Goal: Task Accomplishment & Management: Use online tool/utility

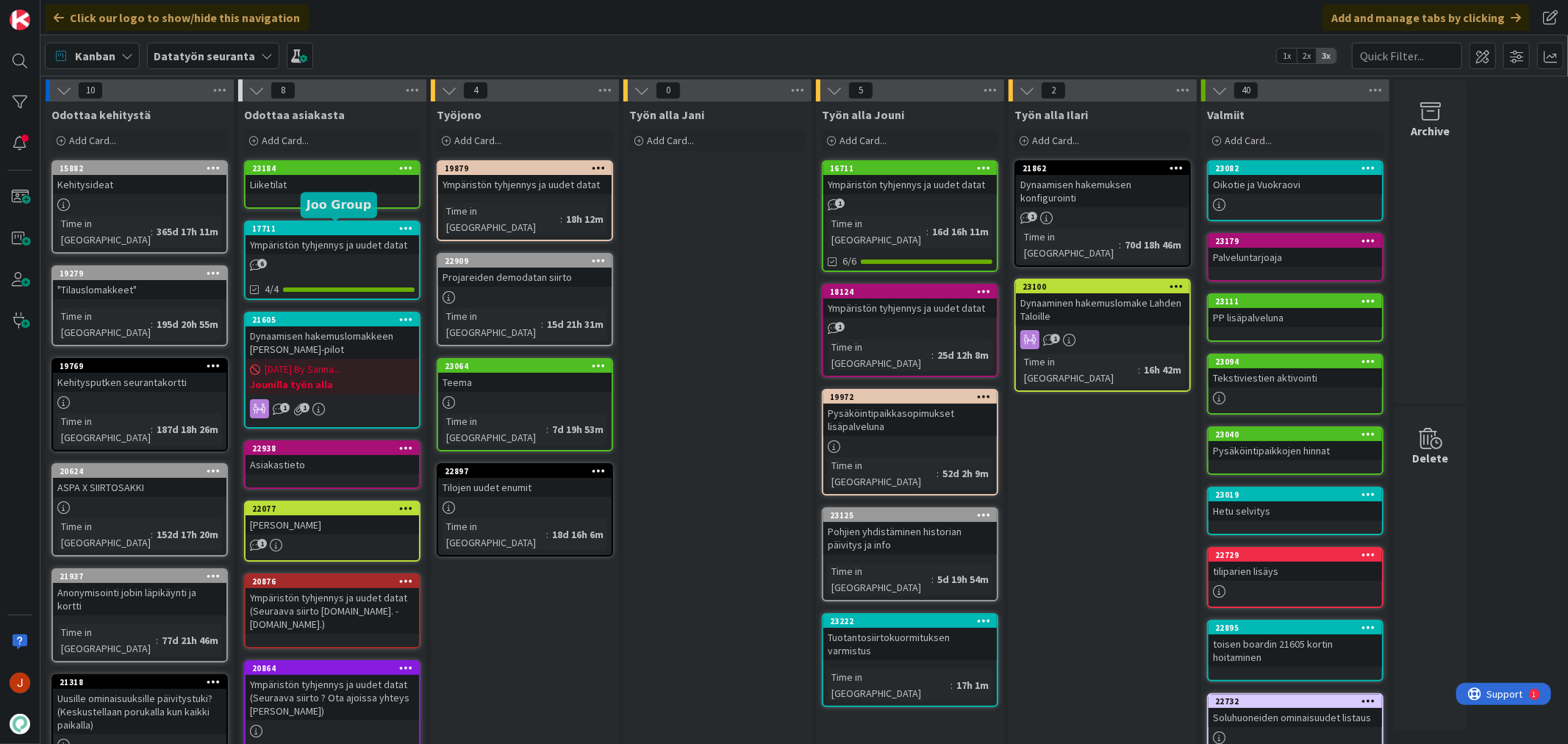
click at [350, 226] on div "17711" at bounding box center [336, 229] width 167 height 11
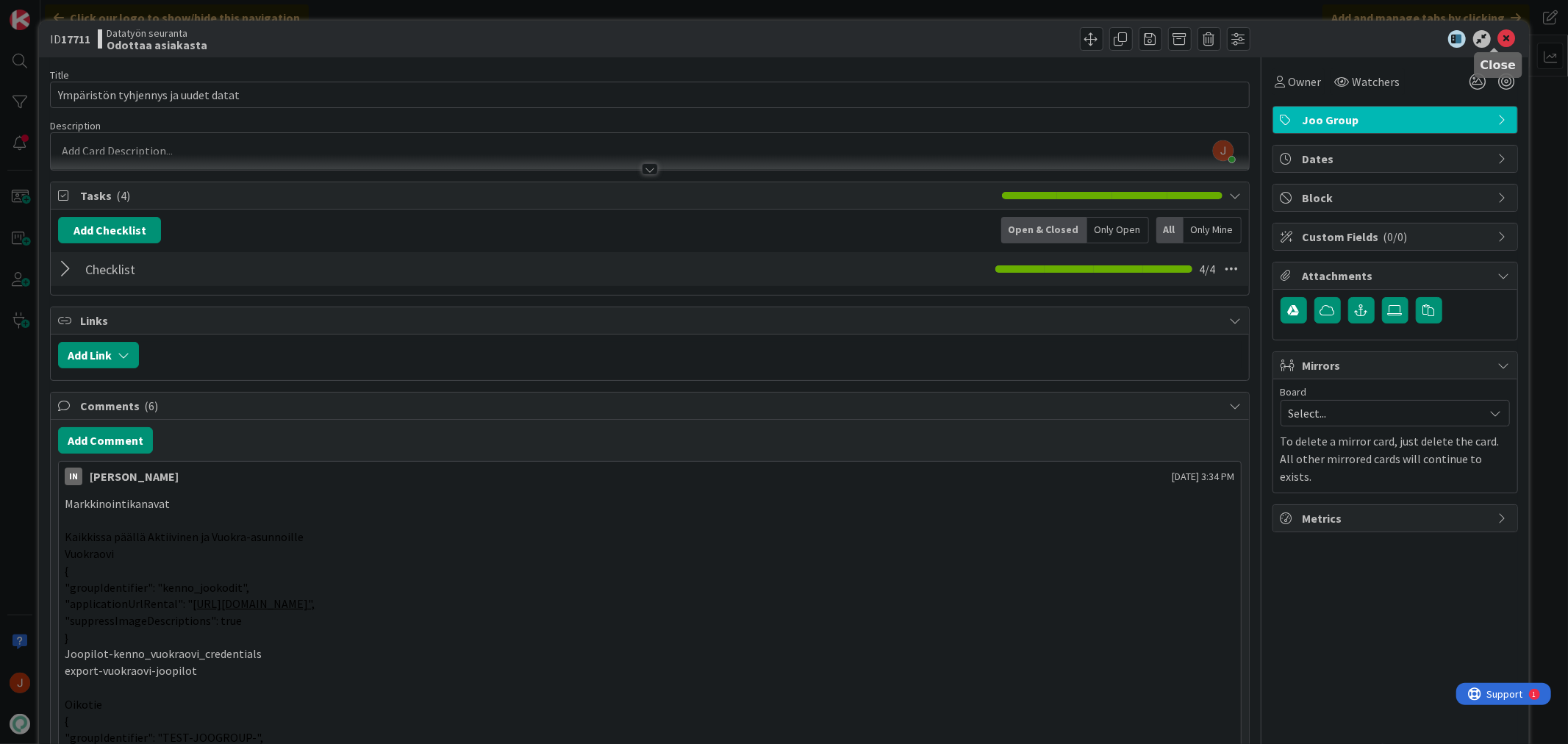
click at [1501, 40] on icon at bounding box center [1507, 39] width 18 height 18
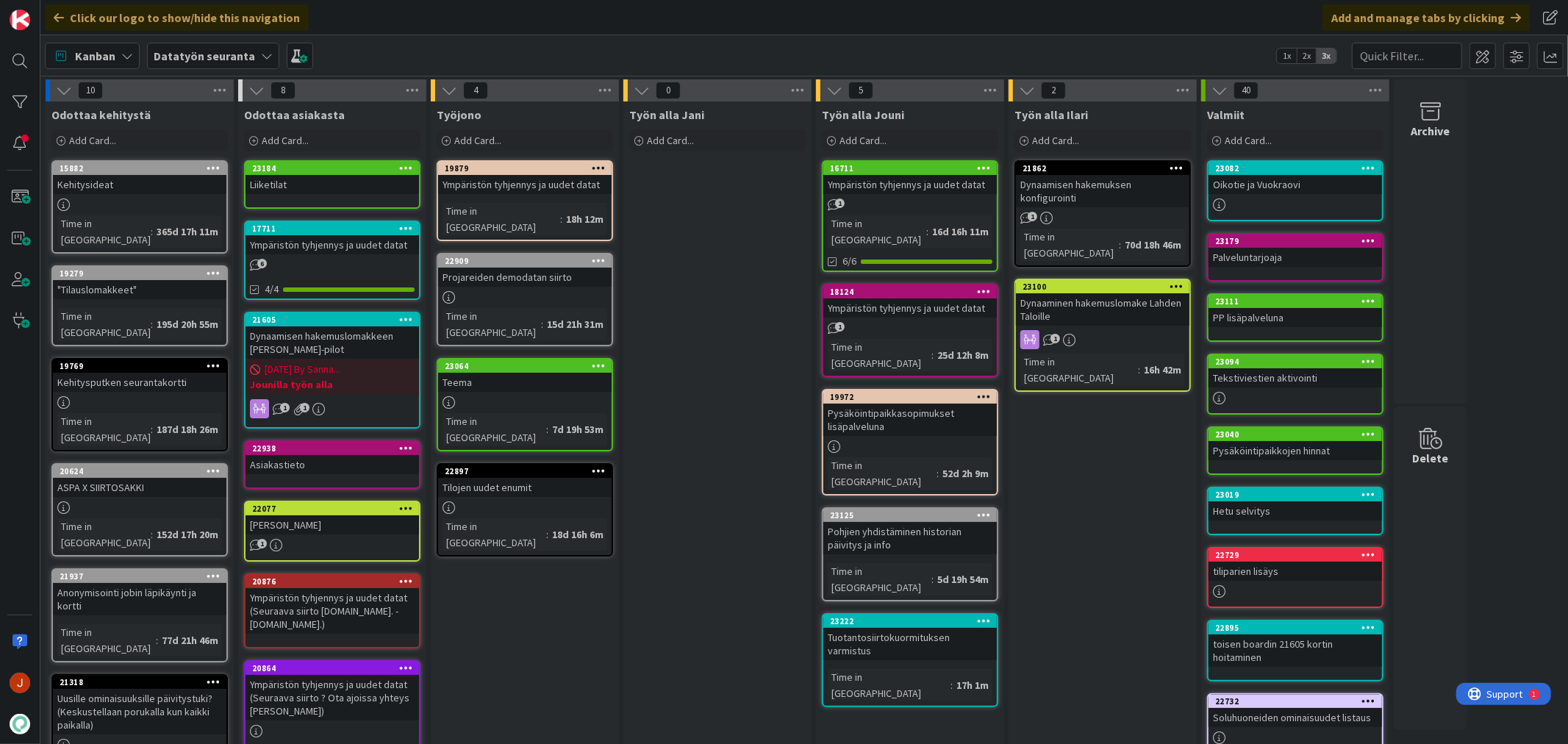
click at [733, 402] on div "Työn alla Jani Add Card..." at bounding box center [718, 683] width 188 height 1164
click at [688, 295] on div "Työn alla Jani Add Card..." at bounding box center [718, 683] width 188 height 1164
click at [652, 432] on div "Työn alla Jani Add Card..." at bounding box center [718, 683] width 188 height 1164
click at [750, 333] on div "Työn alla Jani Add Card..." at bounding box center [718, 683] width 188 height 1164
click at [747, 269] on div "Työn alla Jani Add Card..." at bounding box center [718, 683] width 188 height 1164
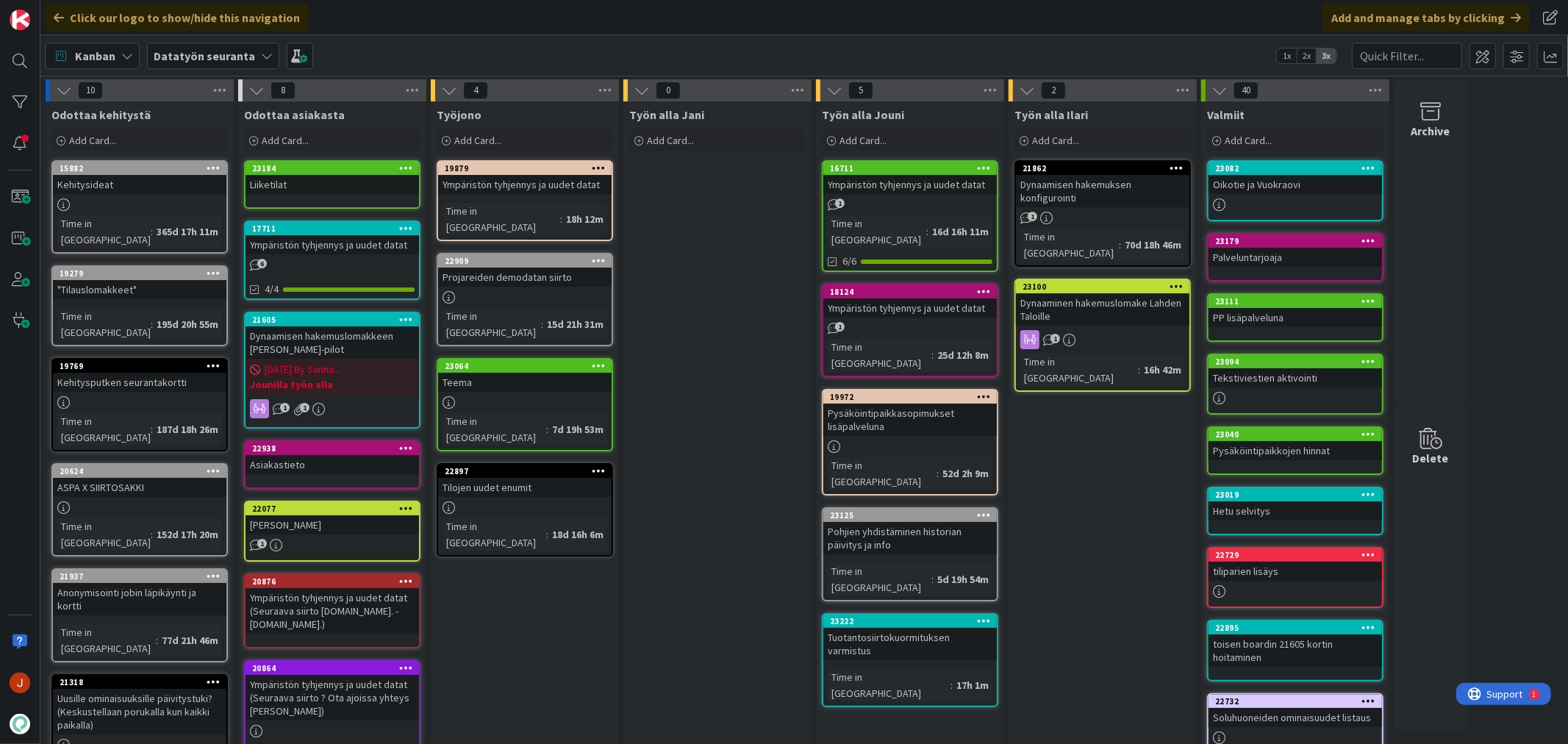
click at [508, 185] on div "Ympäristön tyhjennys ja uudet datat" at bounding box center [524, 185] width 173 height 19
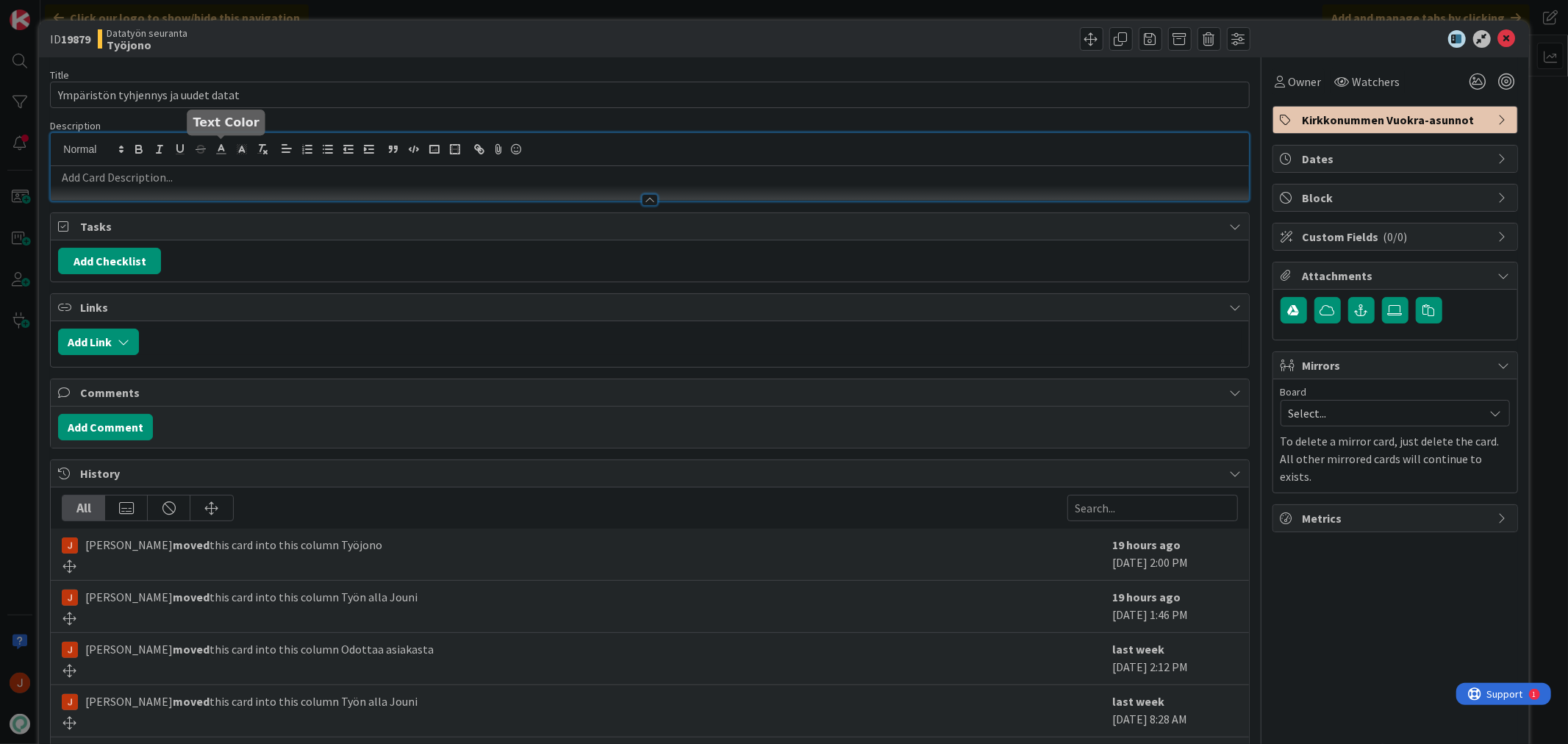
click at [223, 151] on div at bounding box center [650, 166] width 1198 height 68
click at [207, 184] on p at bounding box center [649, 177] width 1183 height 17
click at [1499, 34] on icon at bounding box center [1507, 39] width 18 height 18
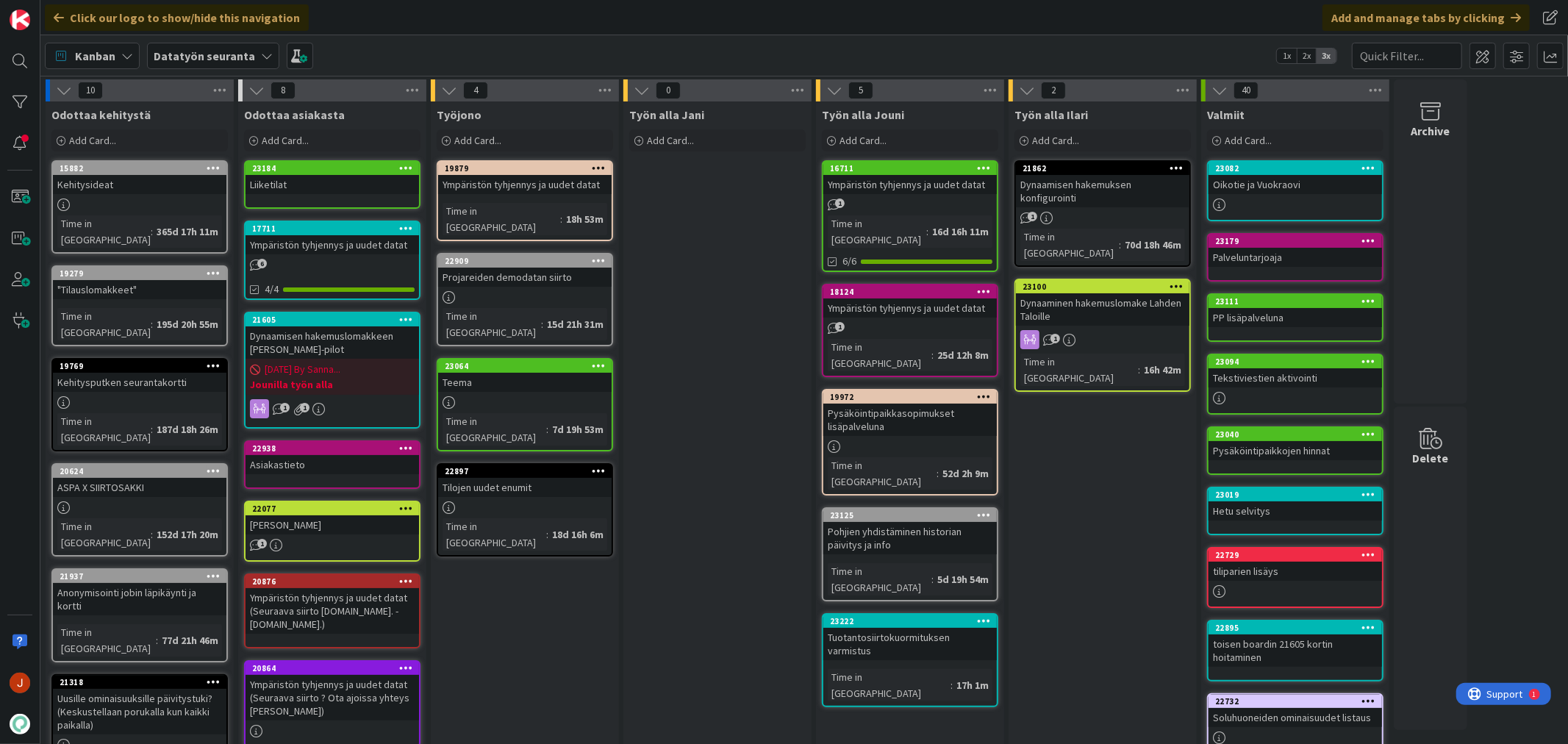
click at [650, 232] on div "Työn alla Jani Add Card..." at bounding box center [718, 683] width 188 height 1164
click at [650, 233] on div "Työn alla Jani Add Card..." at bounding box center [718, 683] width 188 height 1164
click at [571, 172] on div "19879" at bounding box center [529, 169] width 167 height 11
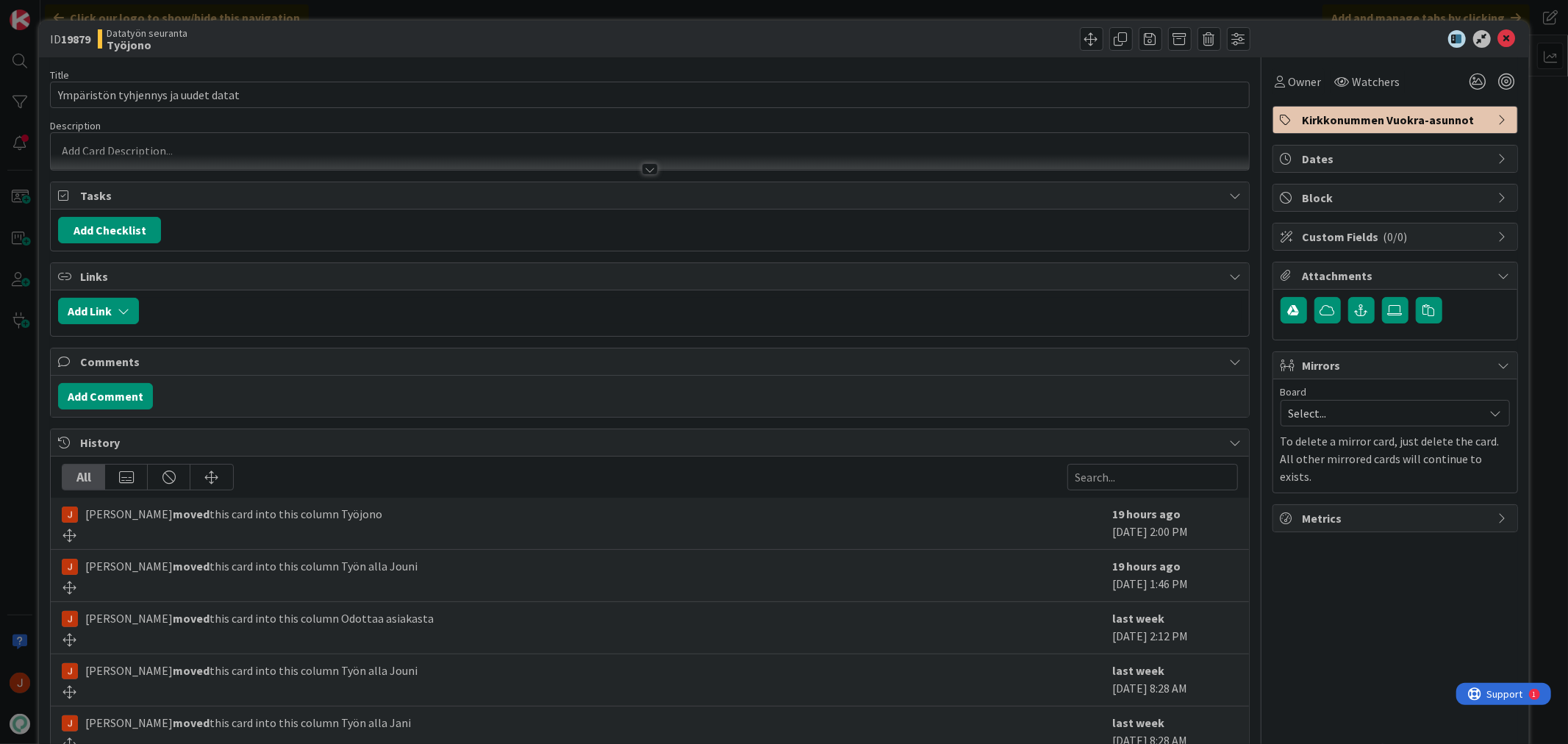
click at [642, 165] on div at bounding box center [650, 169] width 16 height 11
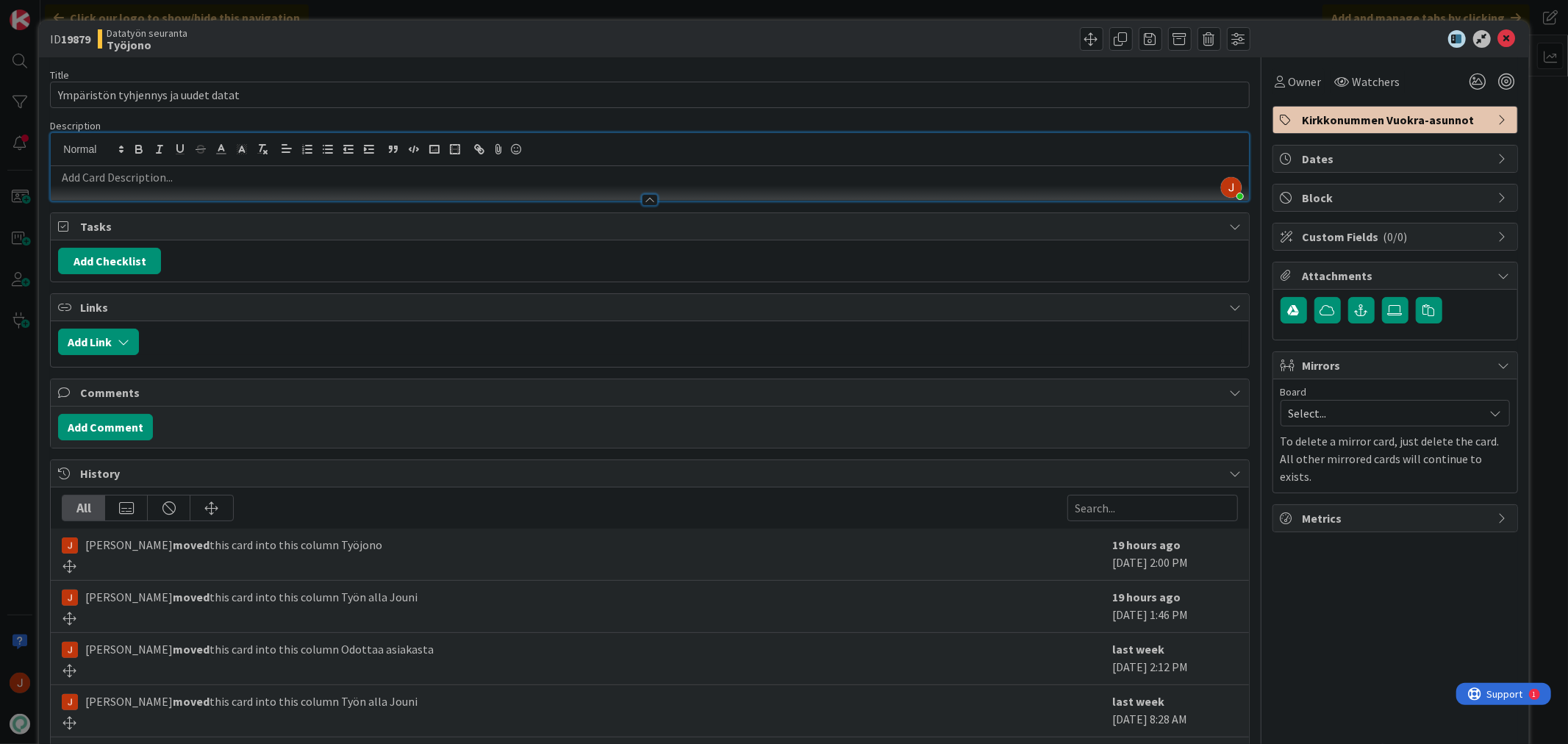
click at [649, 199] on div at bounding box center [650, 200] width 16 height 11
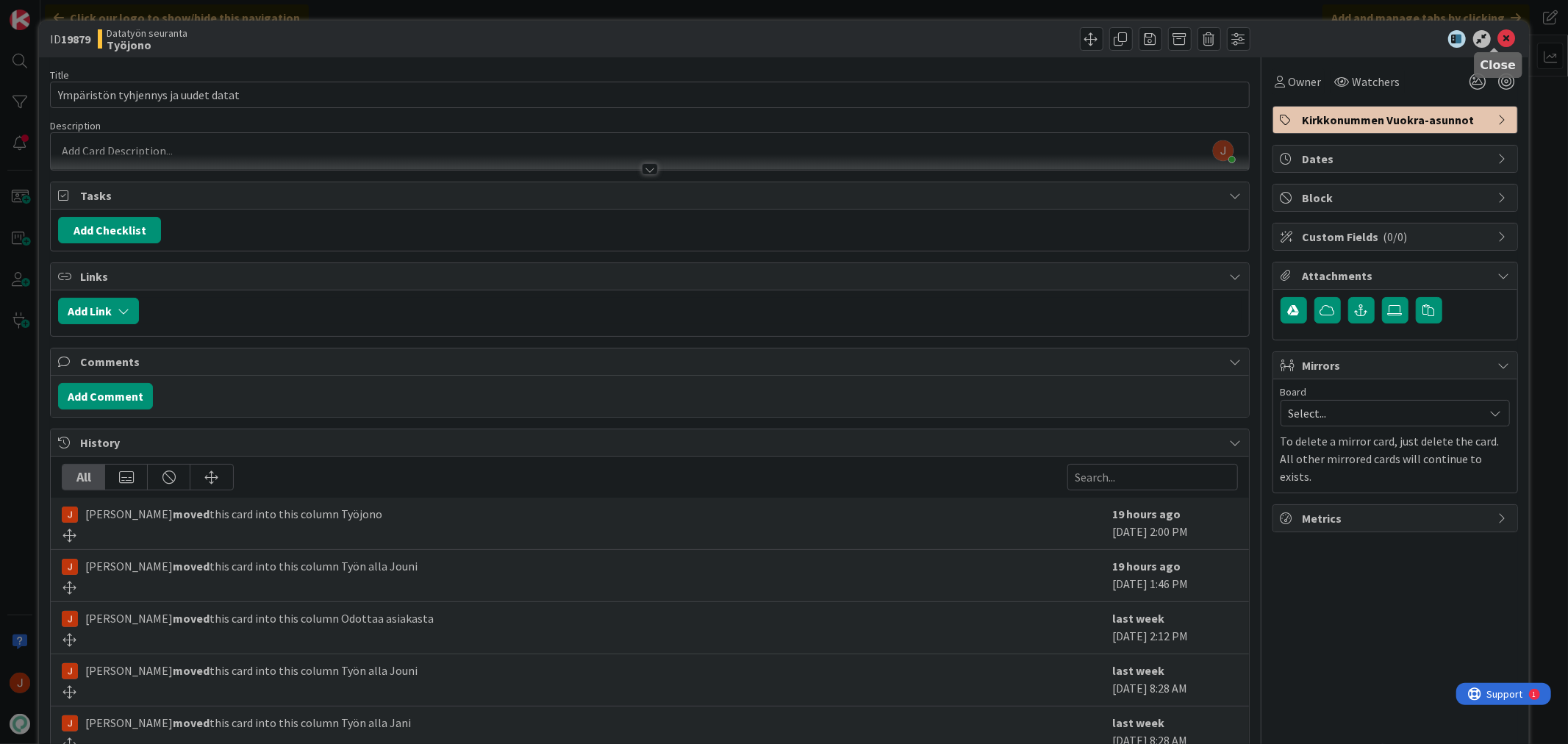
click at [1499, 38] on icon at bounding box center [1507, 39] width 18 height 18
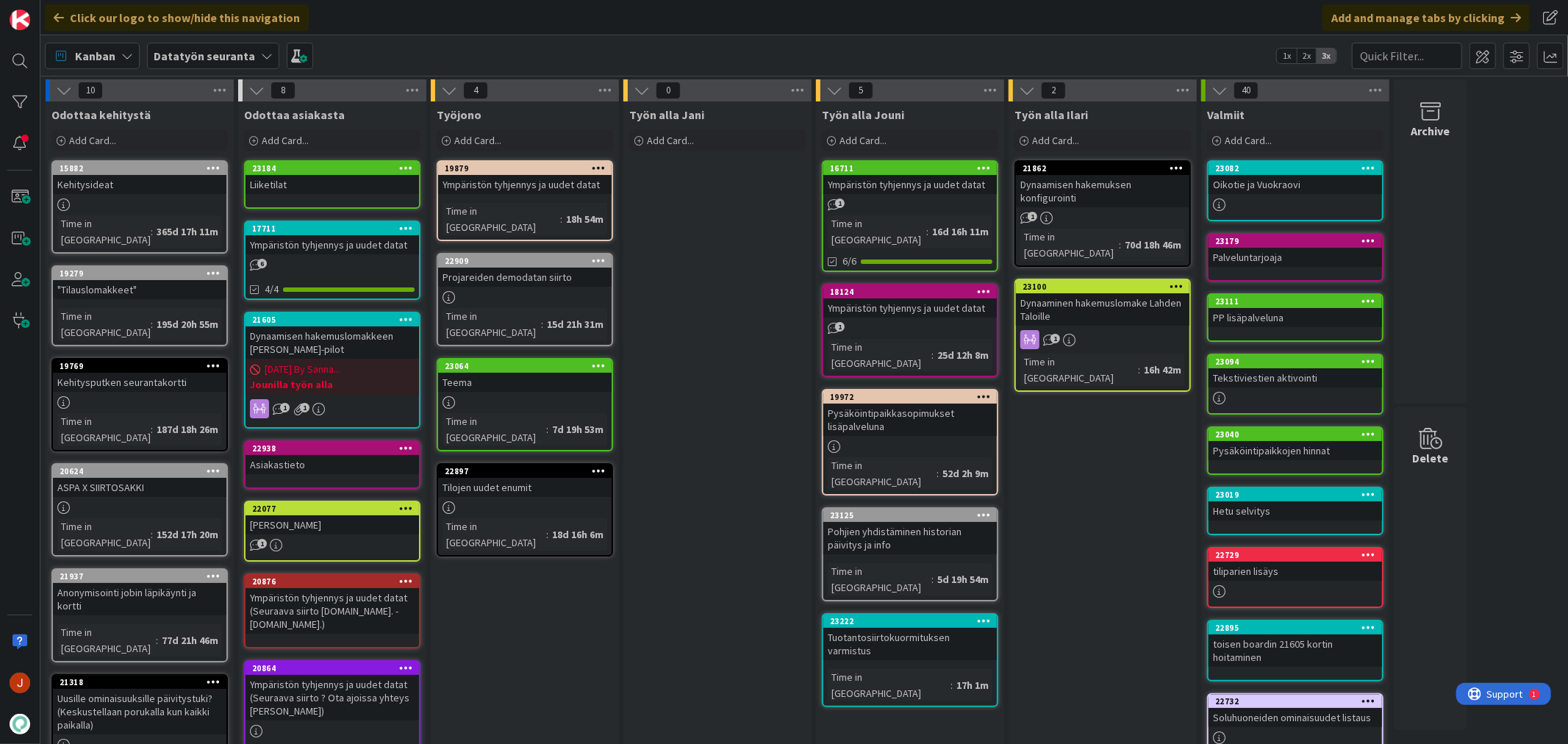
click at [711, 403] on div "Työn alla Jani Add Card..." at bounding box center [718, 683] width 188 height 1164
click at [686, 512] on div "Työn alla Jani Add Card..." at bounding box center [718, 683] width 188 height 1164
click at [735, 533] on div "Työn alla Jani Add Card..." at bounding box center [718, 683] width 188 height 1164
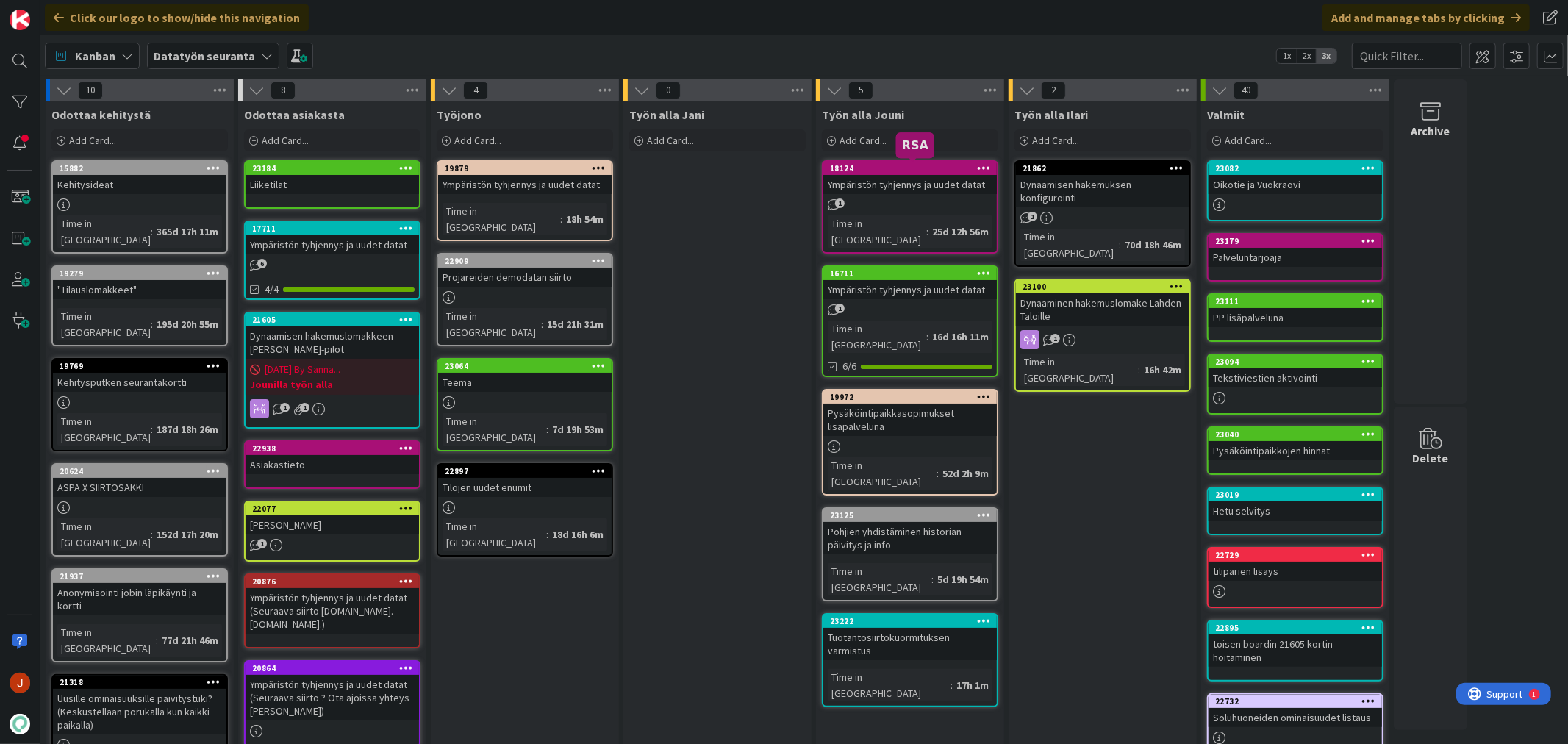
click at [916, 170] on div "18124" at bounding box center [914, 169] width 167 height 11
